Goal: Find specific page/section: Find specific page/section

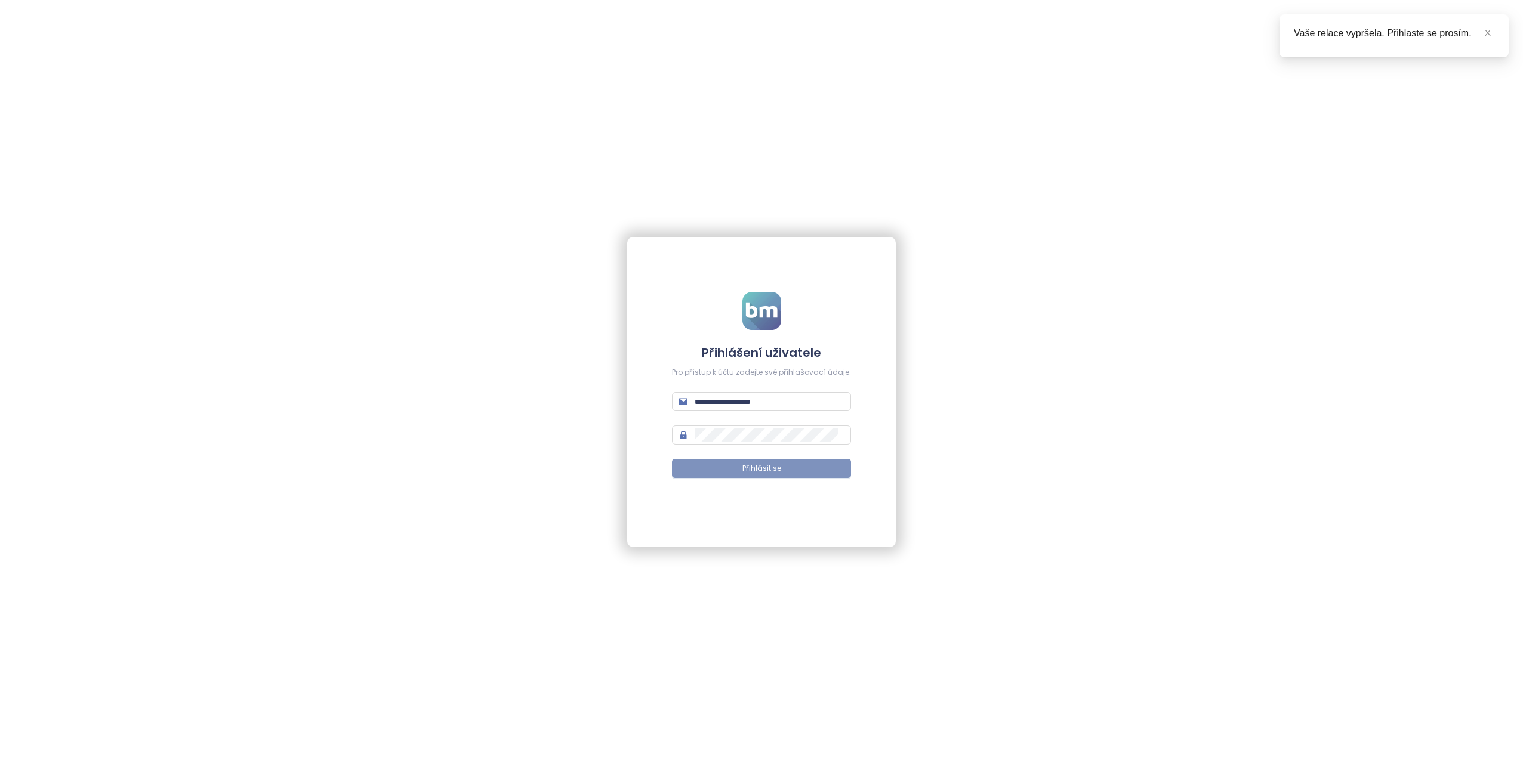
type input "**********"
click at [707, 460] on button "Přihlásit se" at bounding box center [762, 468] width 179 height 19
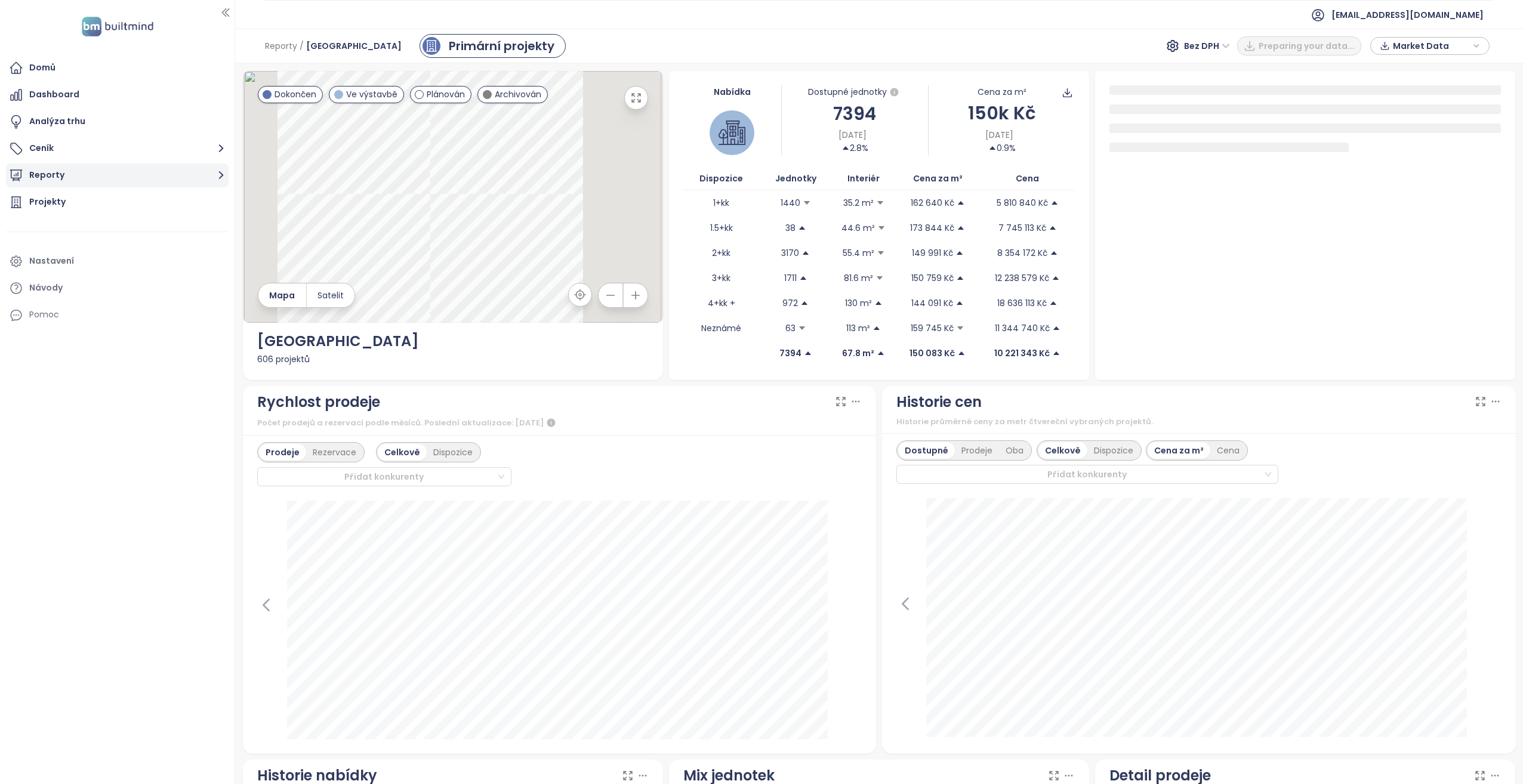
click at [84, 180] on button "Reporty" at bounding box center [117, 176] width 223 height 24
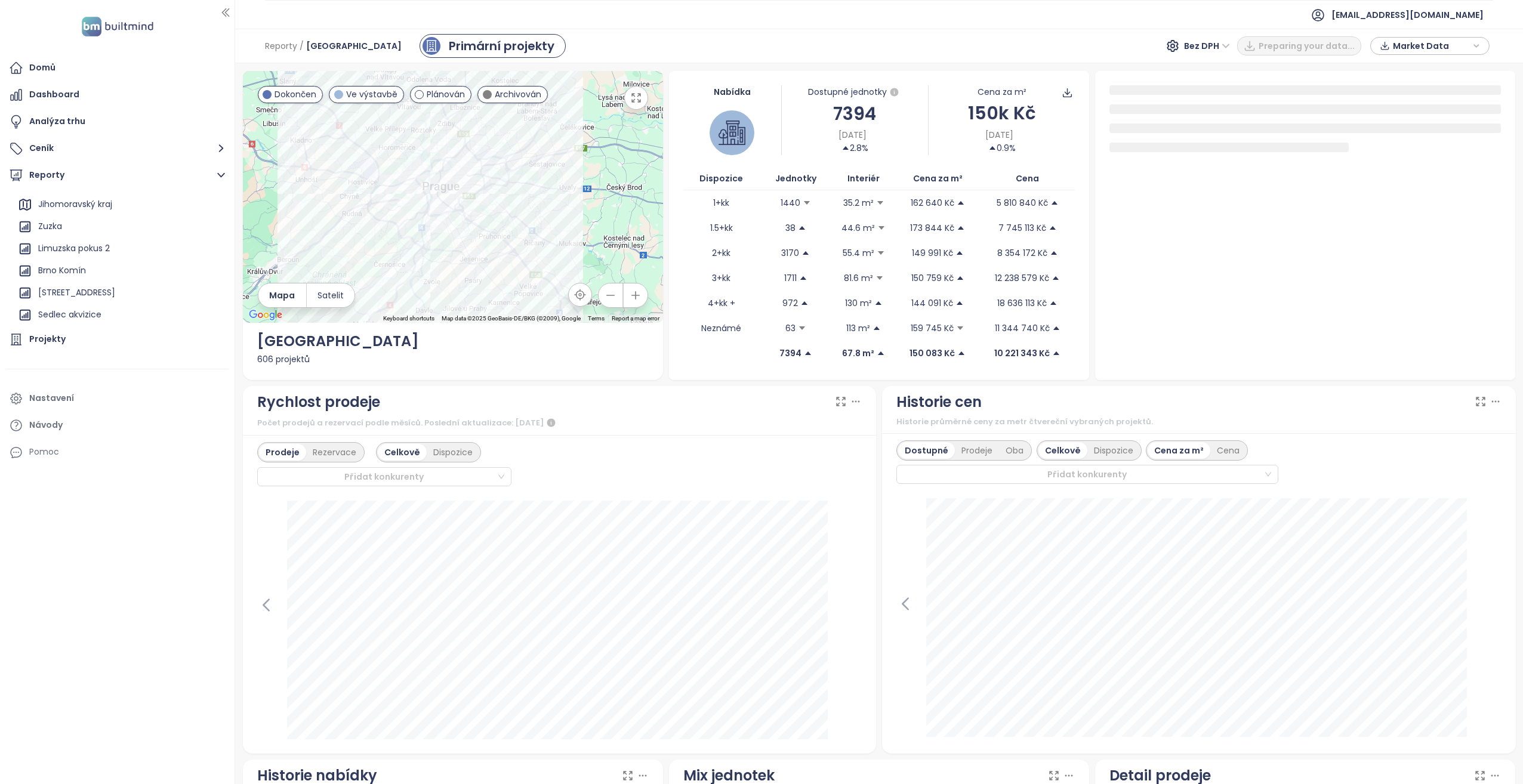
scroll to position [27, 0]
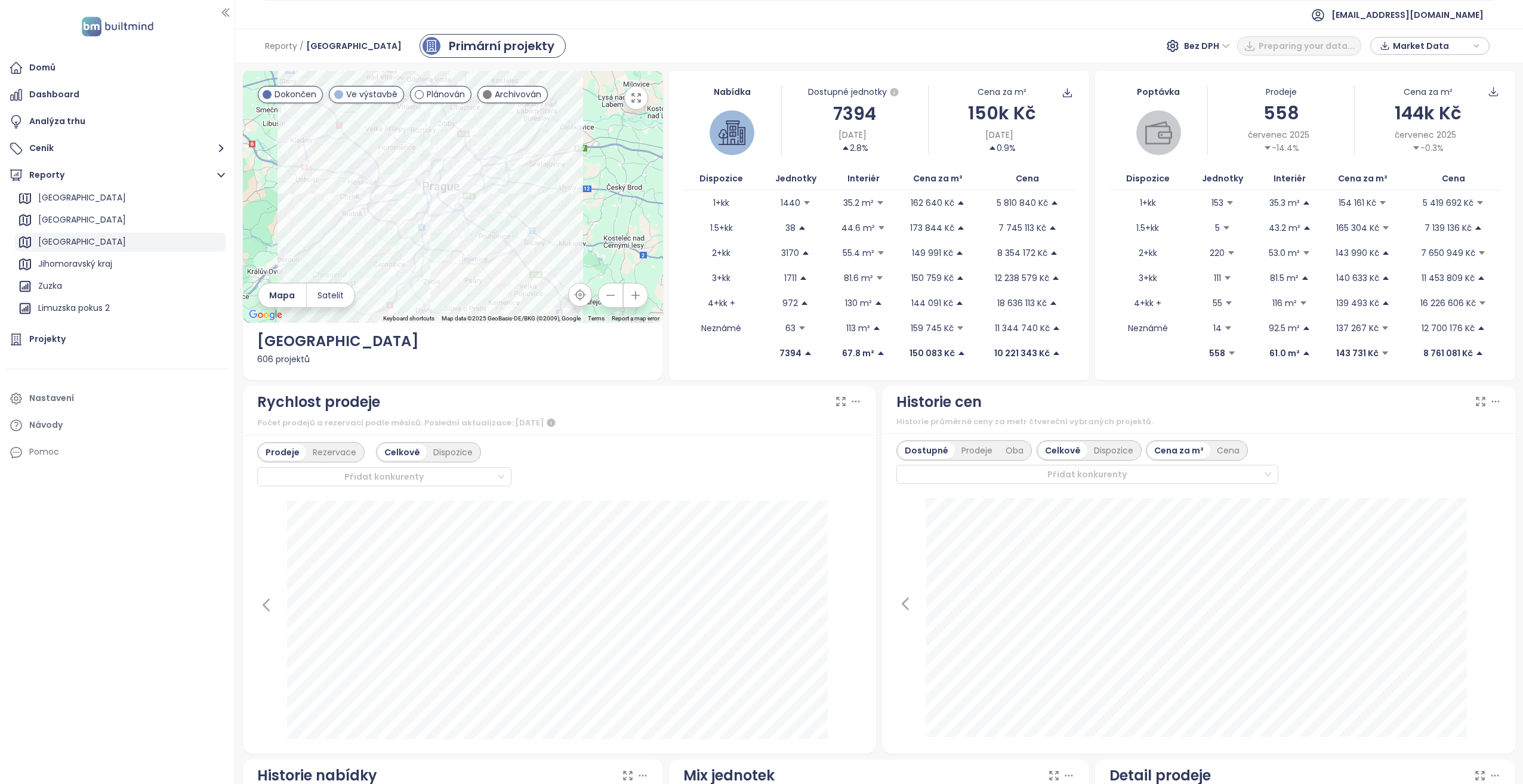
click at [74, 240] on div "Brno" at bounding box center [120, 243] width 210 height 19
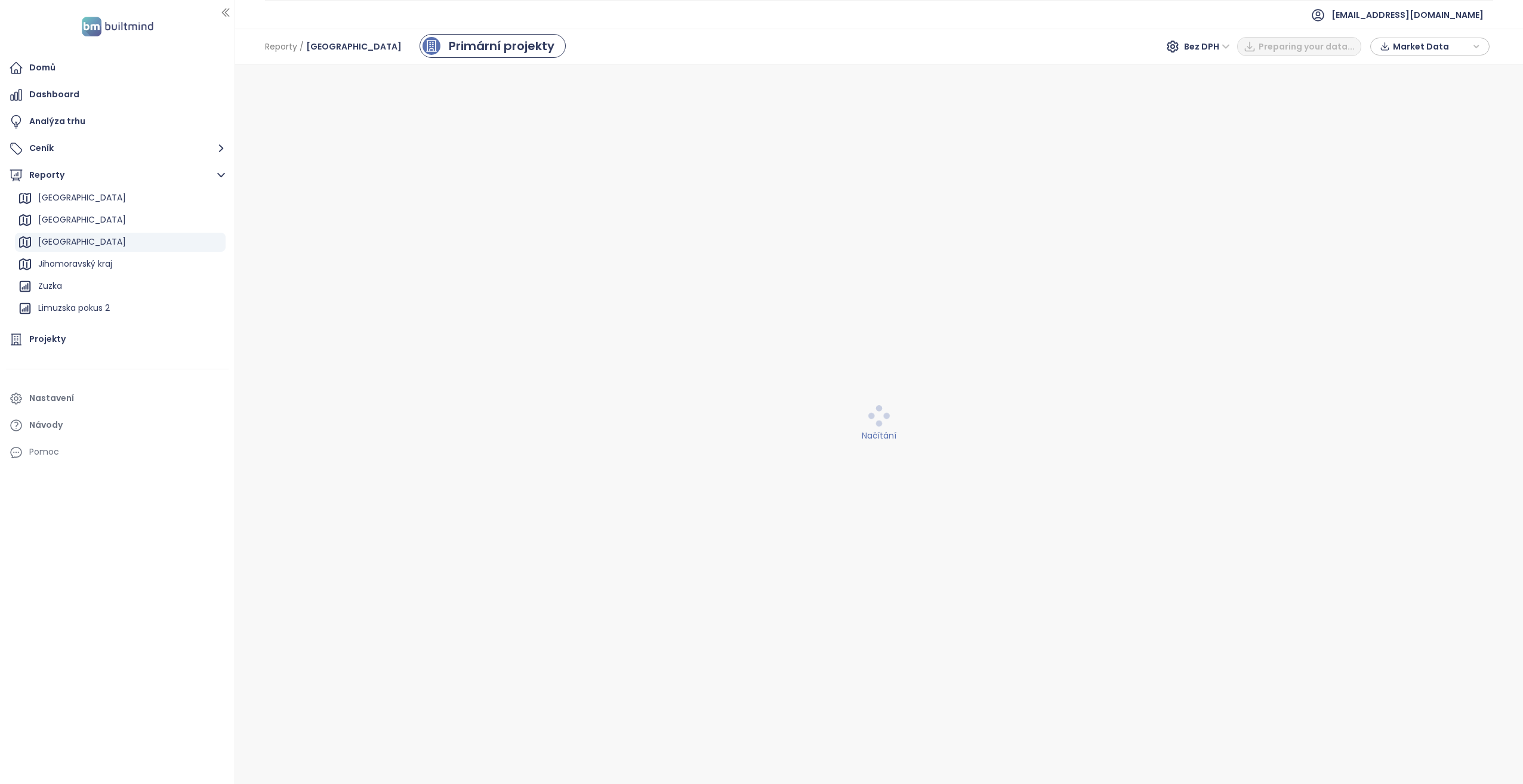
scroll to position [87, 0]
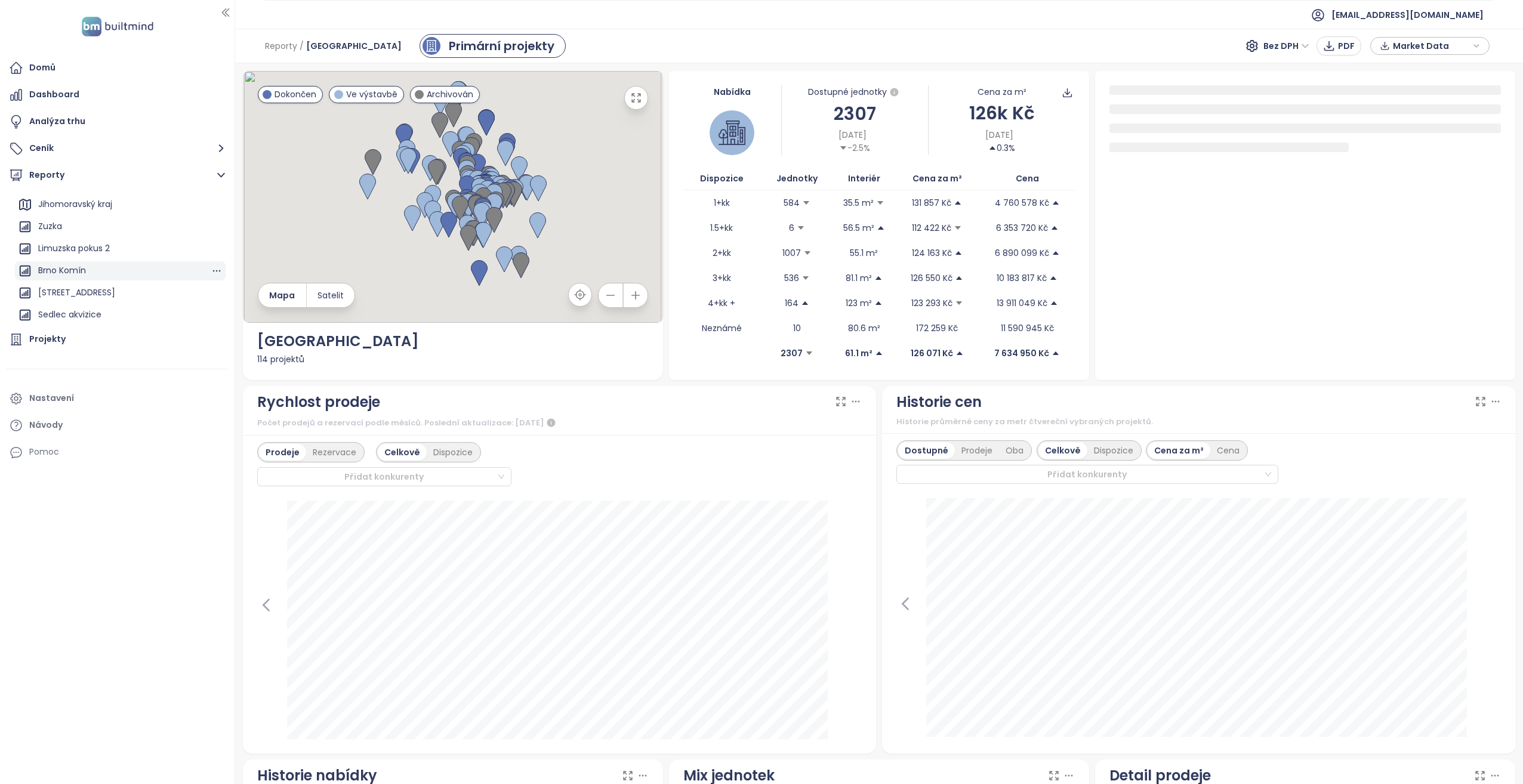
click at [70, 269] on div "Brno Komín" at bounding box center [62, 270] width 48 height 15
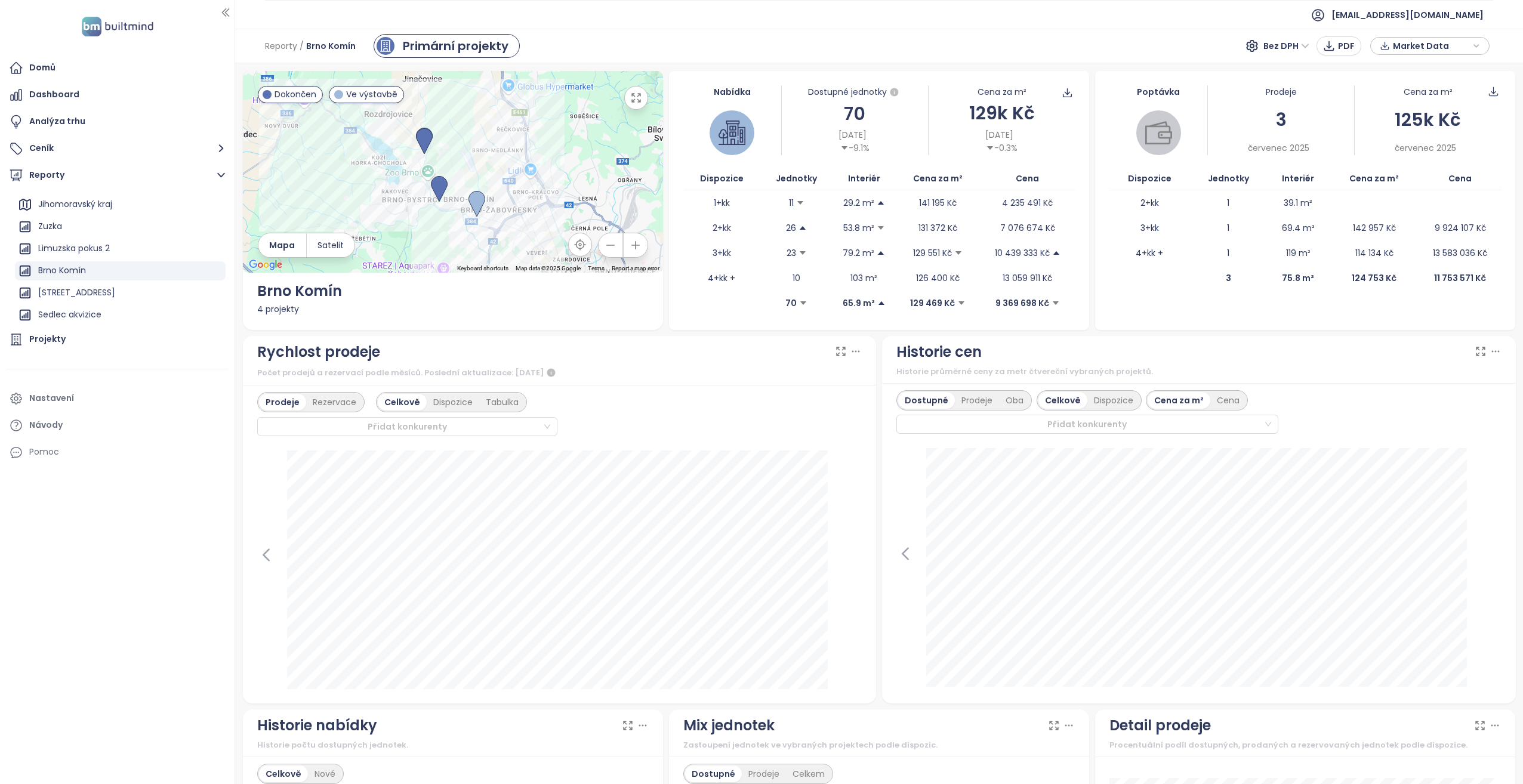
click at [638, 100] on icon "button" at bounding box center [636, 98] width 8 height 8
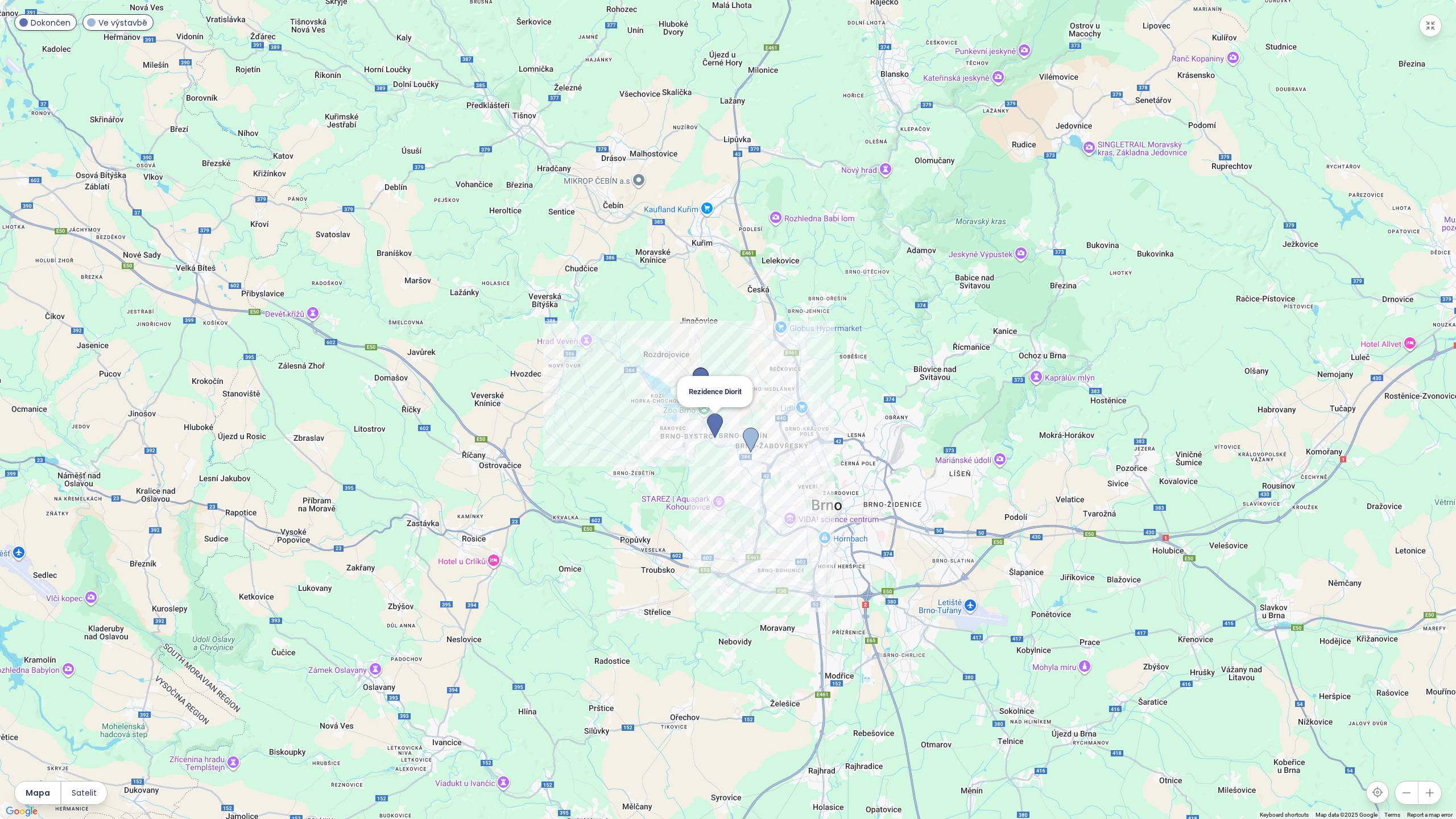
click at [716, 428] on img at bounding box center [715, 426] width 16 height 25
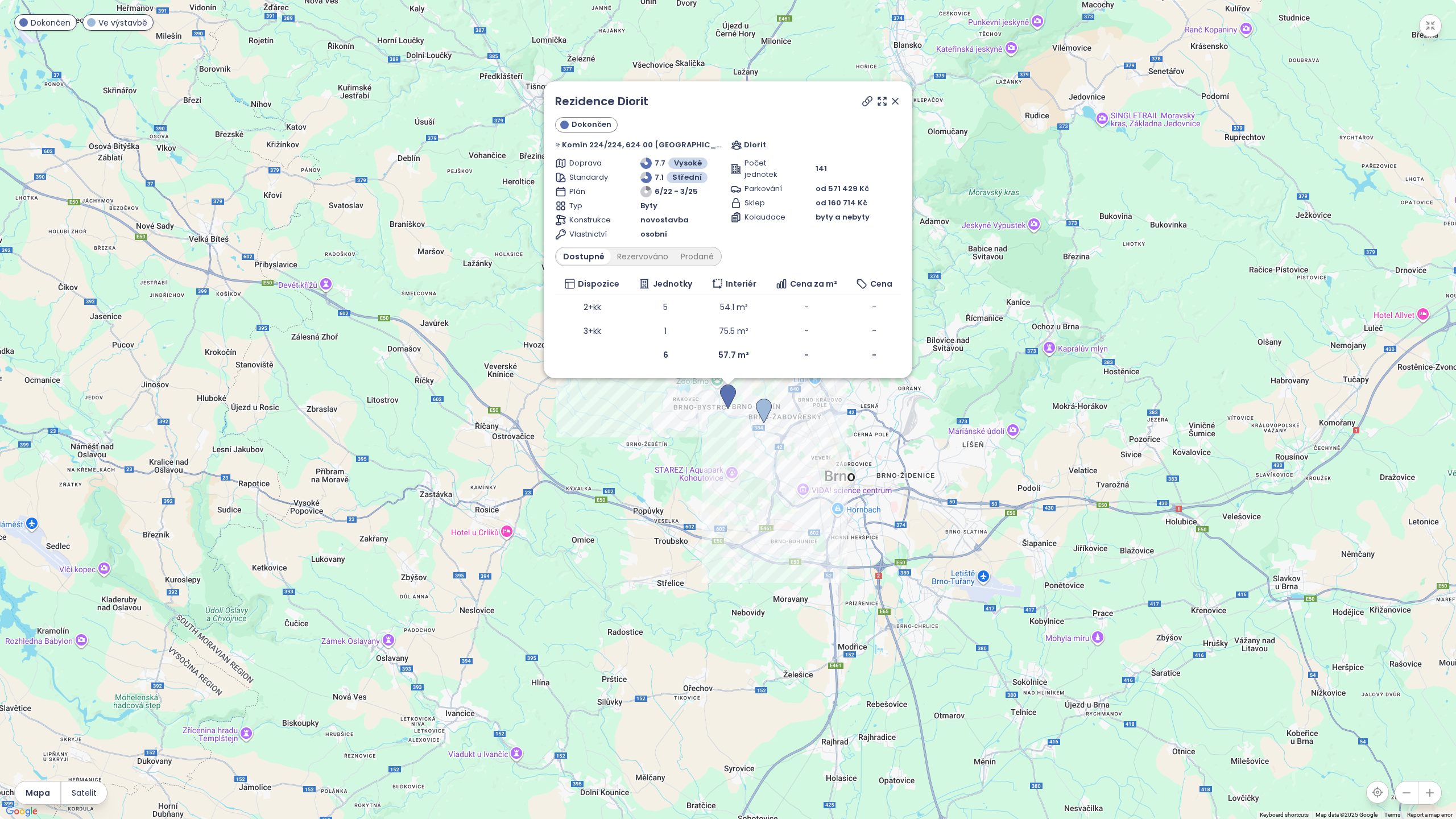
click at [744, 144] on div "Diorit" at bounding box center [816, 145] width 170 height 12
click at [757, 144] on span "Diorit" at bounding box center [755, 145] width 22 height 12
drag, startPoint x: 757, startPoint y: 144, endPoint x: 842, endPoint y: 142, distance: 85.0
click at [838, 153] on div "Rezidence Diorit Dokončen Komín 224/224, 624 00 Brno-Komín, Czechia Diorit Dopr…" at bounding box center [728, 230] width 345 height 275
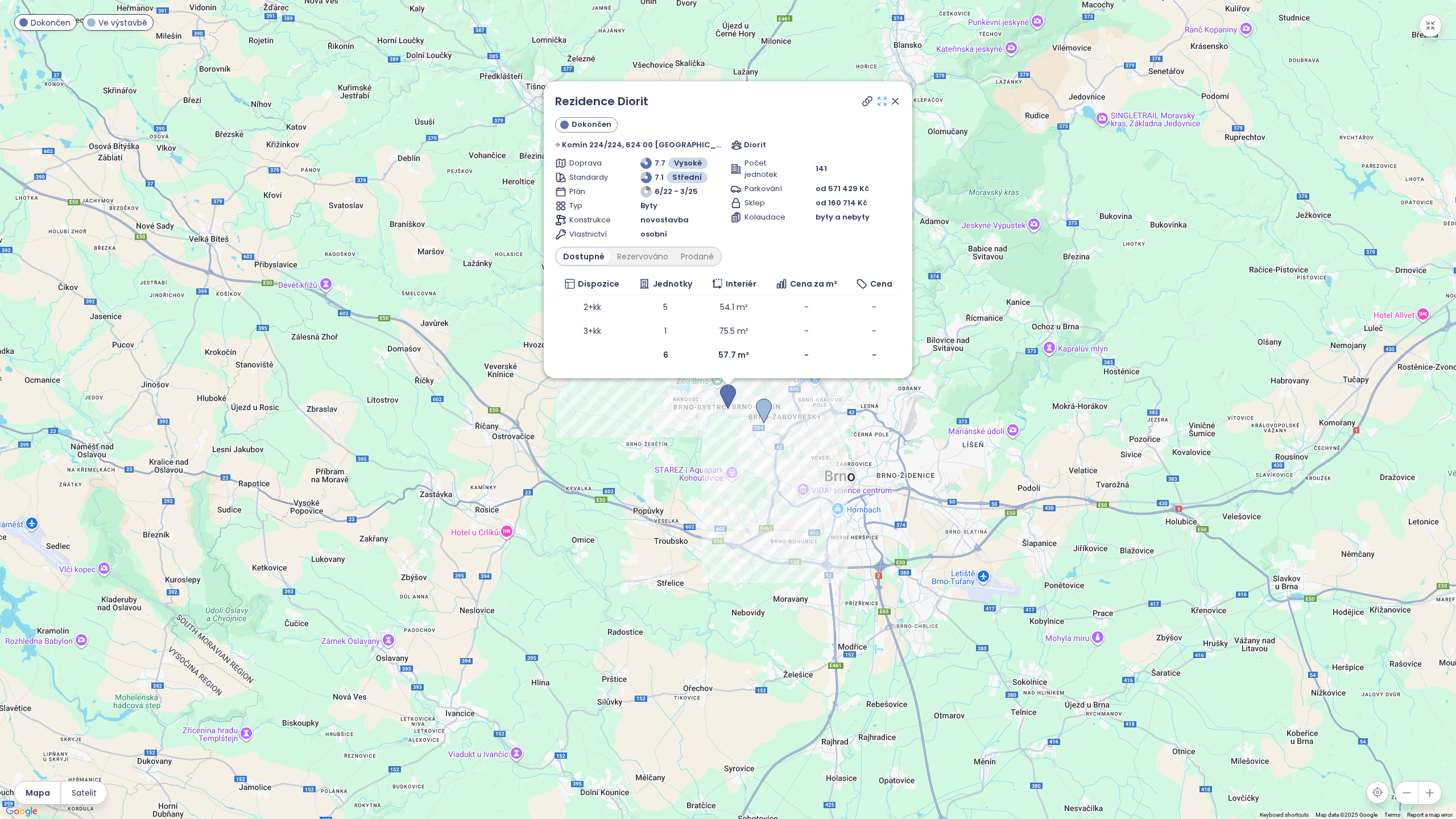
click at [878, 99] on icon at bounding box center [882, 101] width 8 height 8
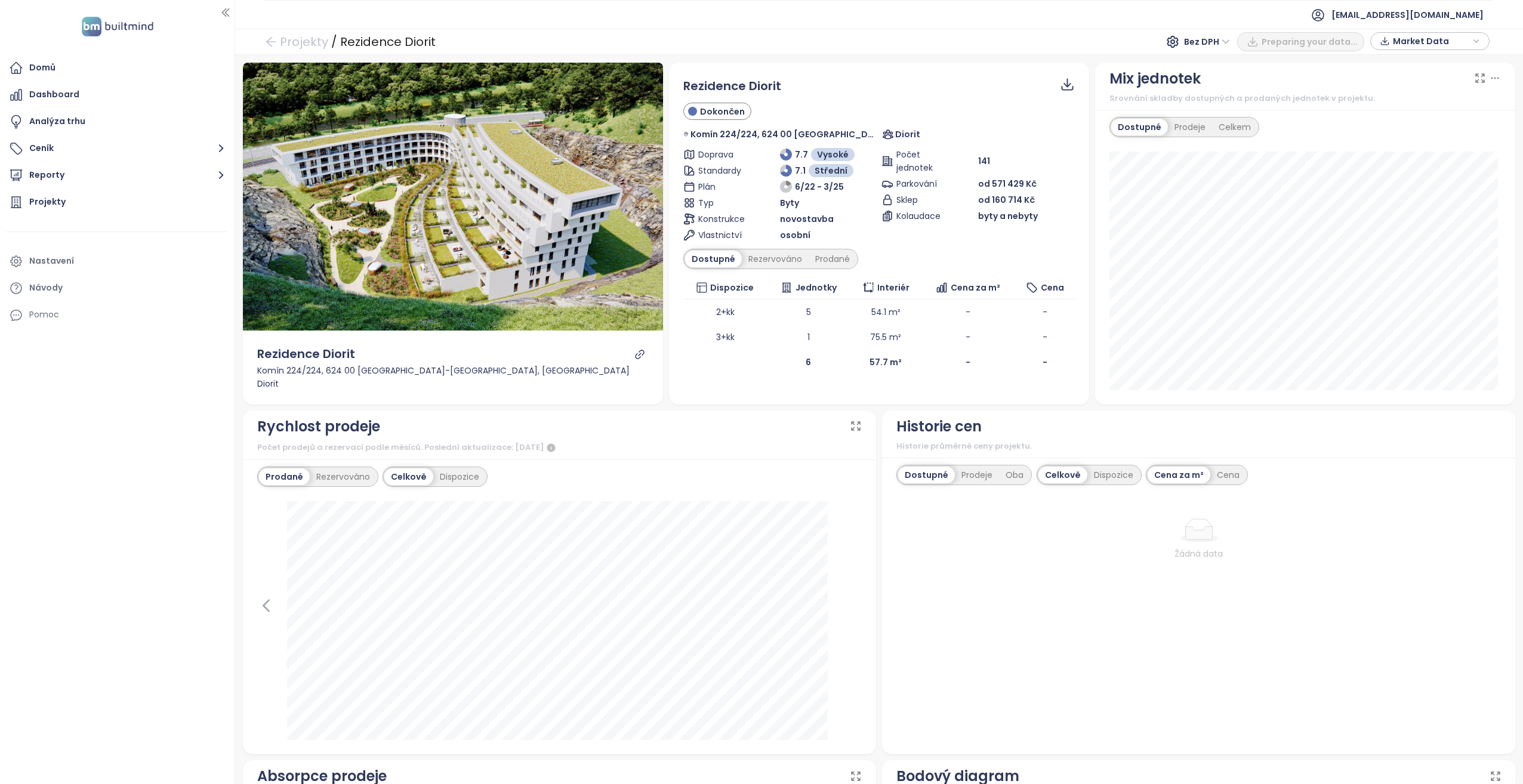
click at [905, 132] on span "Diorit" at bounding box center [907, 134] width 25 height 13
click at [888, 133] on icon at bounding box center [889, 134] width 10 height 8
click at [633, 348] on div at bounding box center [640, 354] width 18 height 19
click at [638, 354] on icon "link" at bounding box center [639, 354] width 11 height 11
